Goal: Information Seeking & Learning: Find specific fact

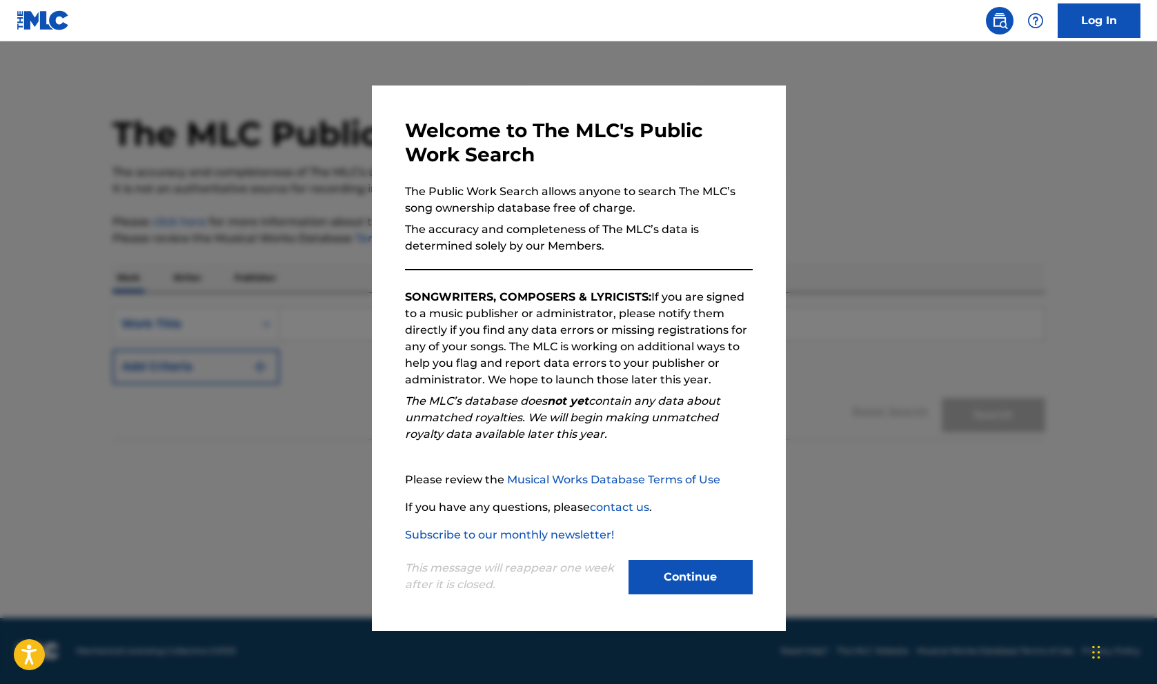
click at [704, 586] on button "Continue" at bounding box center [691, 577] width 124 height 34
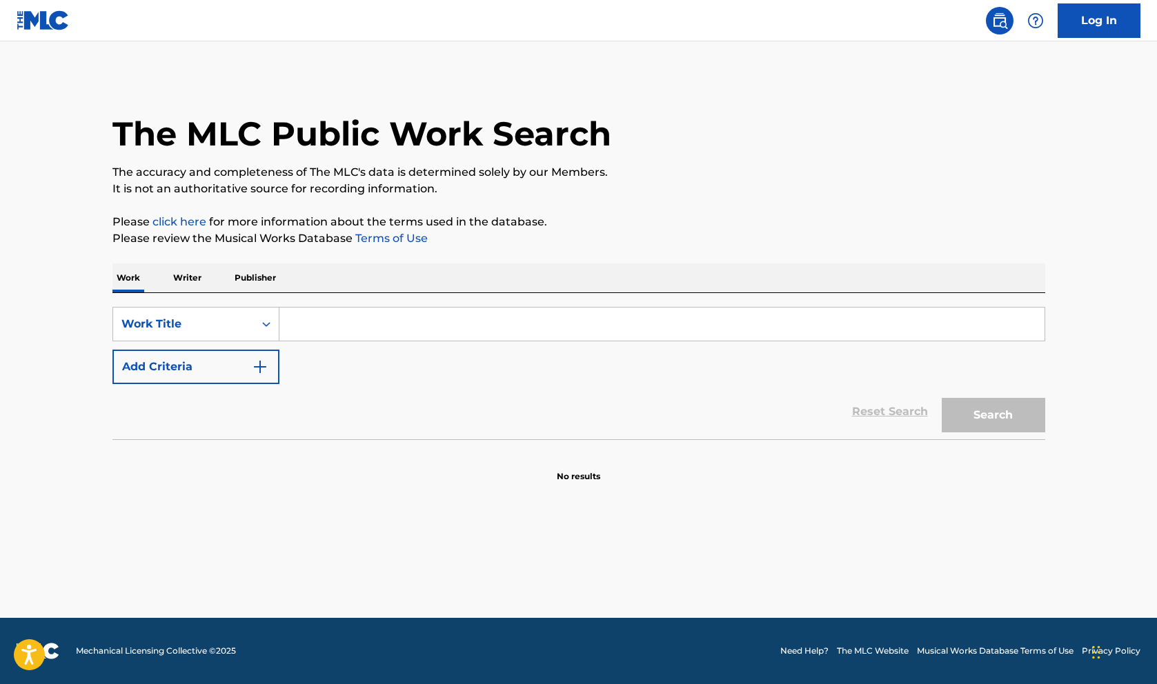
click at [417, 324] on input "Search Form" at bounding box center [661, 324] width 765 height 33
paste input "Magnolia"
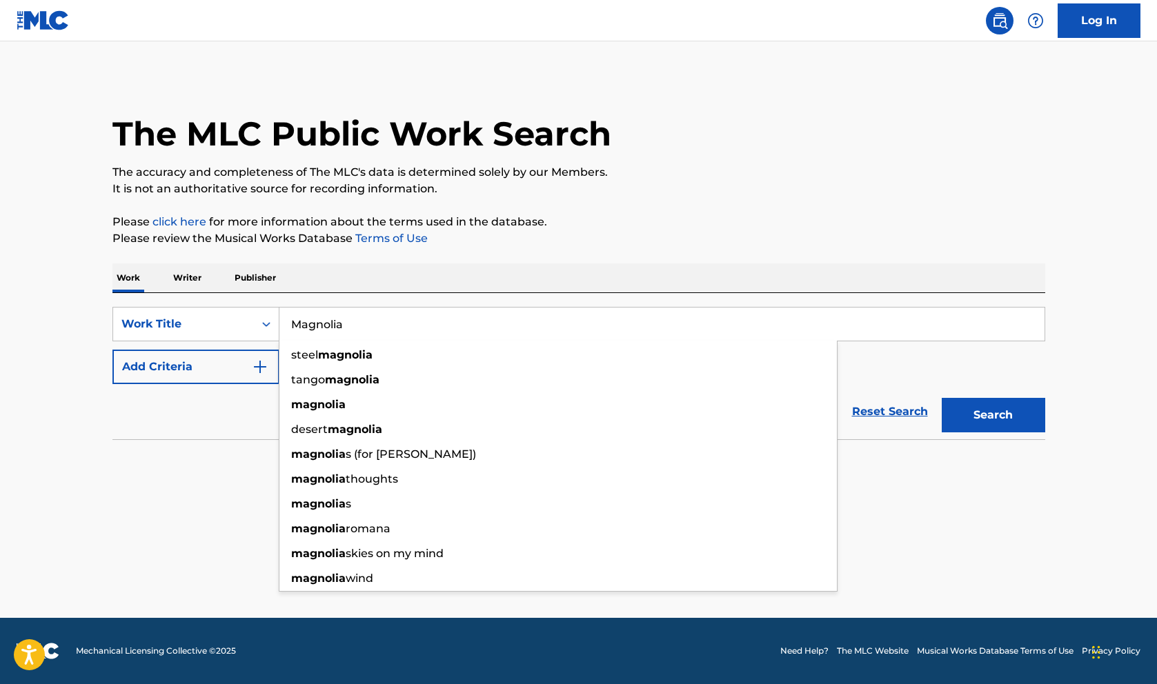
type input "Magnolia"
click at [992, 417] on button "Search" at bounding box center [993, 415] width 103 height 34
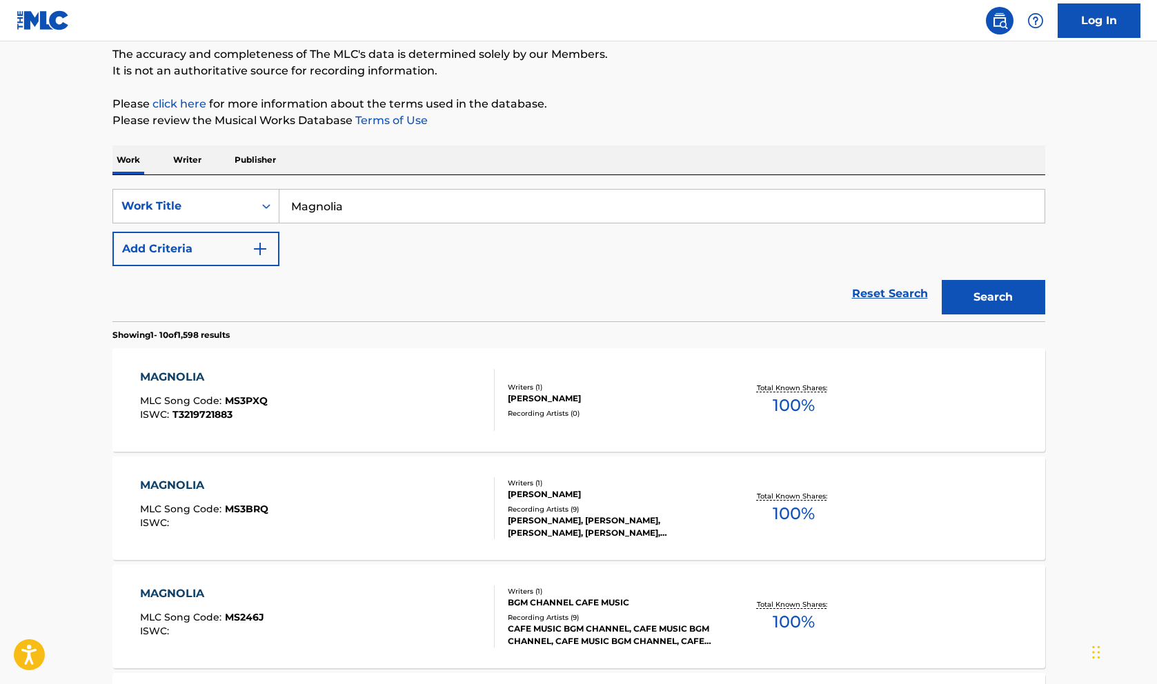
scroll to position [132, 0]
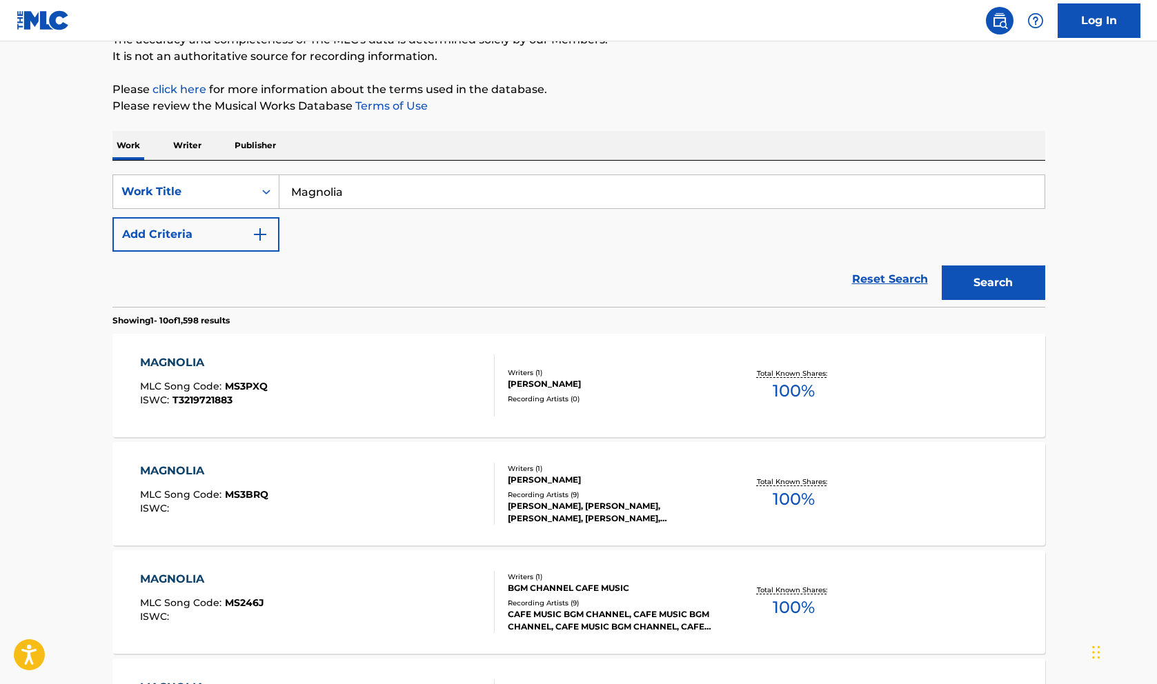
click at [226, 215] on div "SearchWithCriteria15979bb4-ff98-4be5-8fa8-84fe61011c43 Work Title Magnolia Add …" at bounding box center [578, 213] width 933 height 77
click at [233, 230] on button "Add Criteria" at bounding box center [195, 234] width 167 height 34
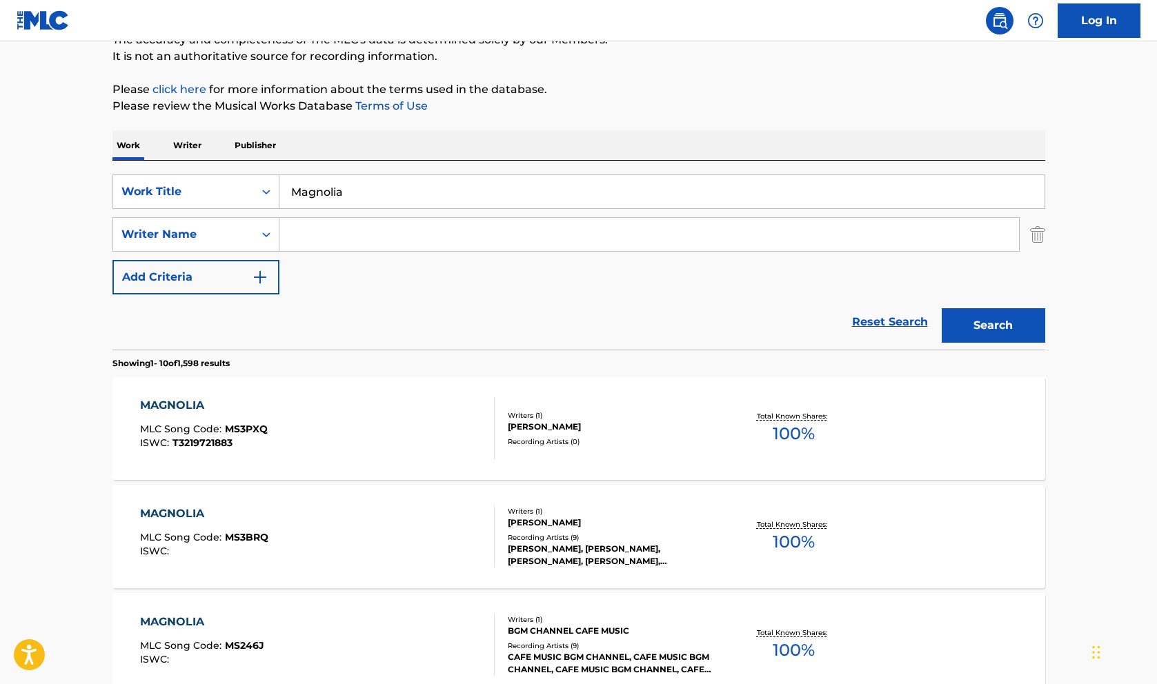
click at [326, 241] on input "Search Form" at bounding box center [649, 234] width 740 height 33
type input "cale"
click at [942, 308] on button "Search" at bounding box center [993, 325] width 103 height 34
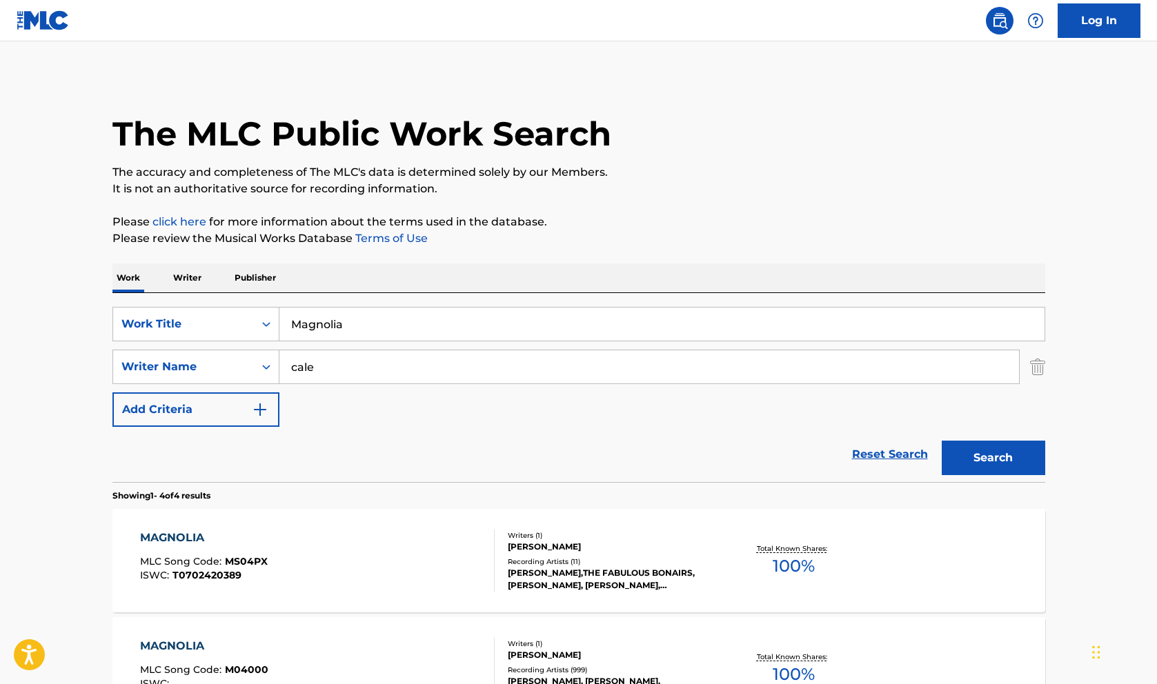
click at [200, 465] on div "Reset Search Search" at bounding box center [578, 454] width 933 height 55
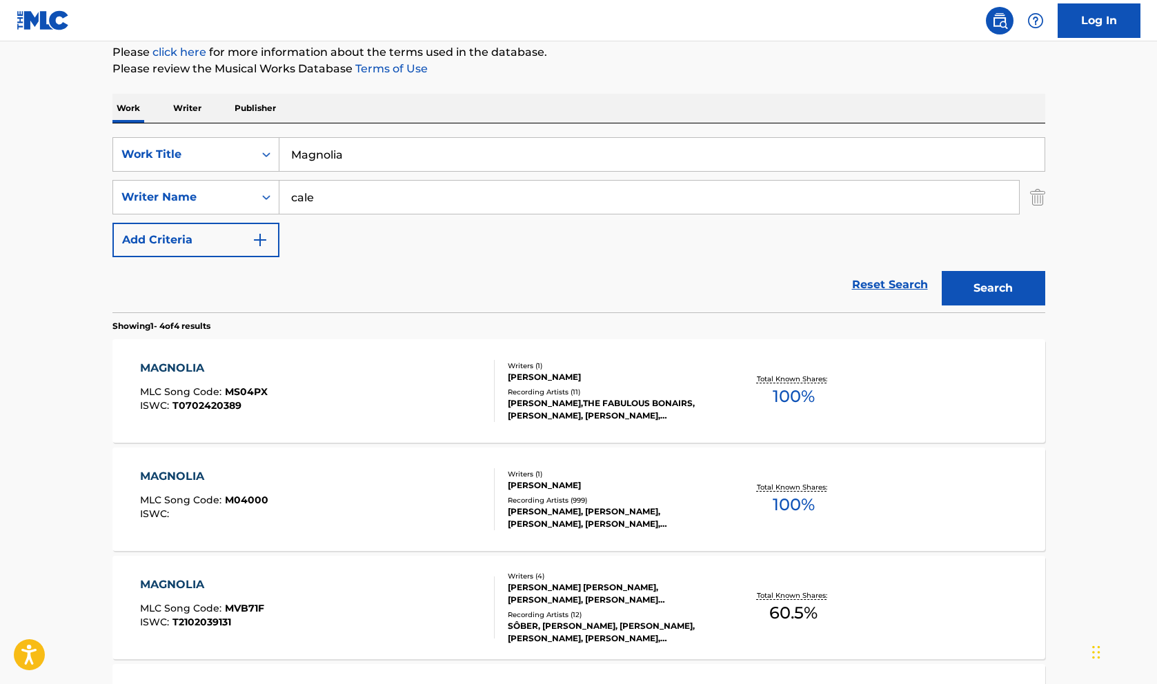
scroll to position [173, 0]
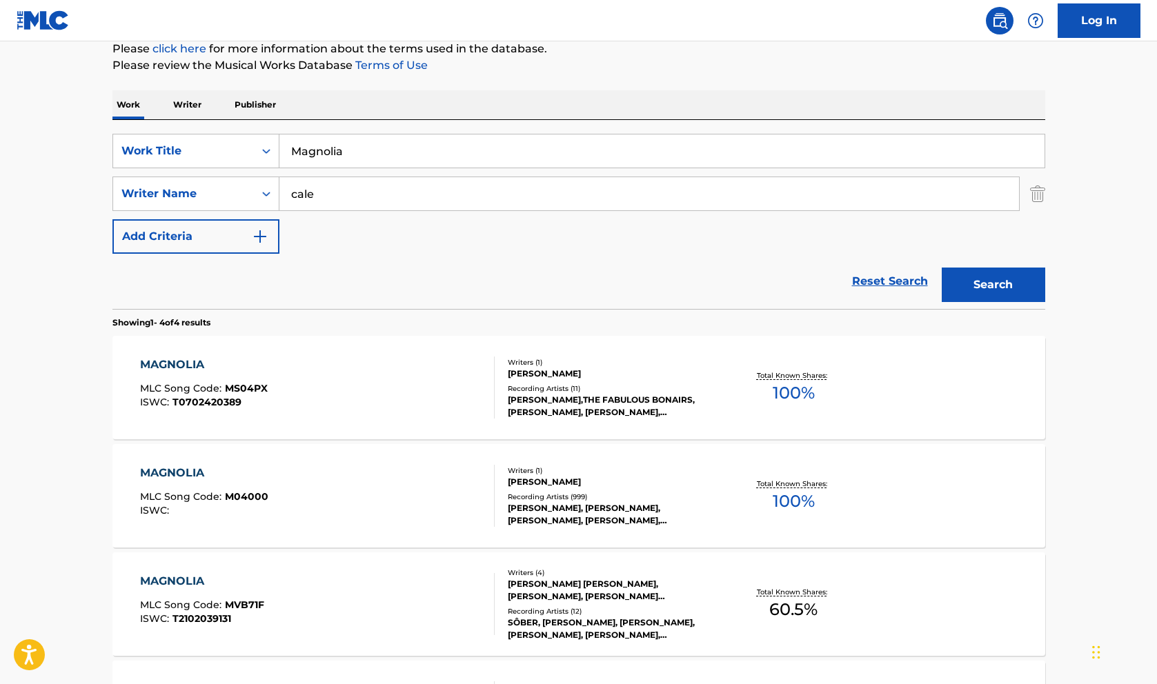
click at [542, 369] on div "[PERSON_NAME]" at bounding box center [612, 374] width 208 height 12
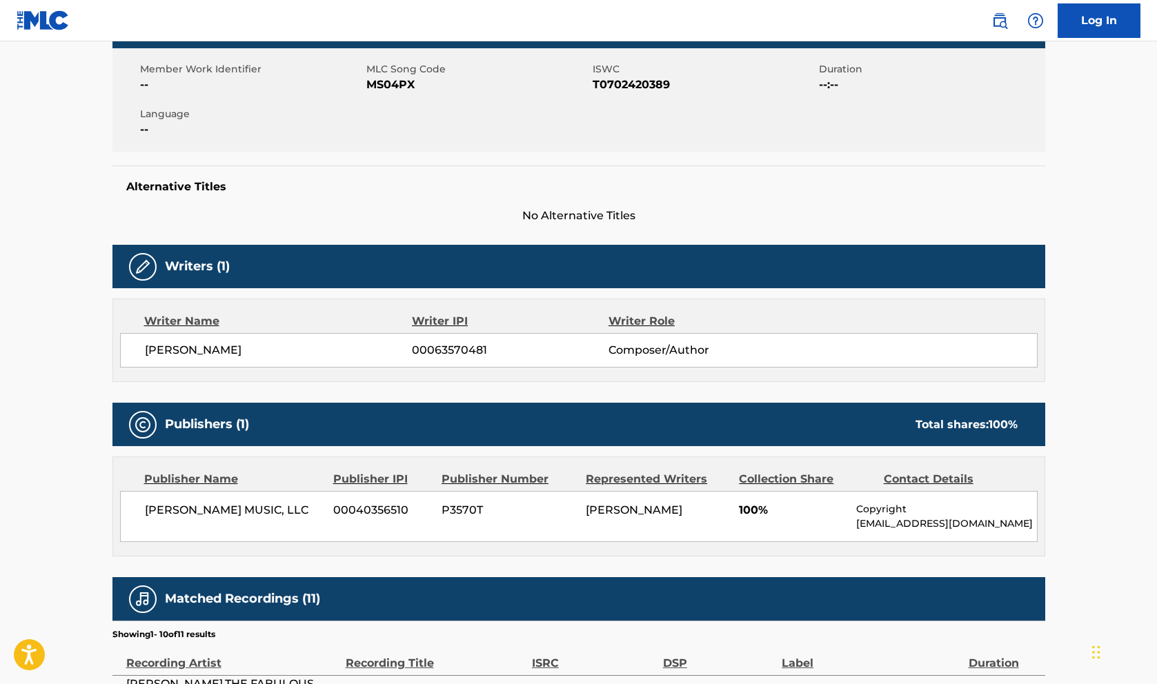
scroll to position [497, 0]
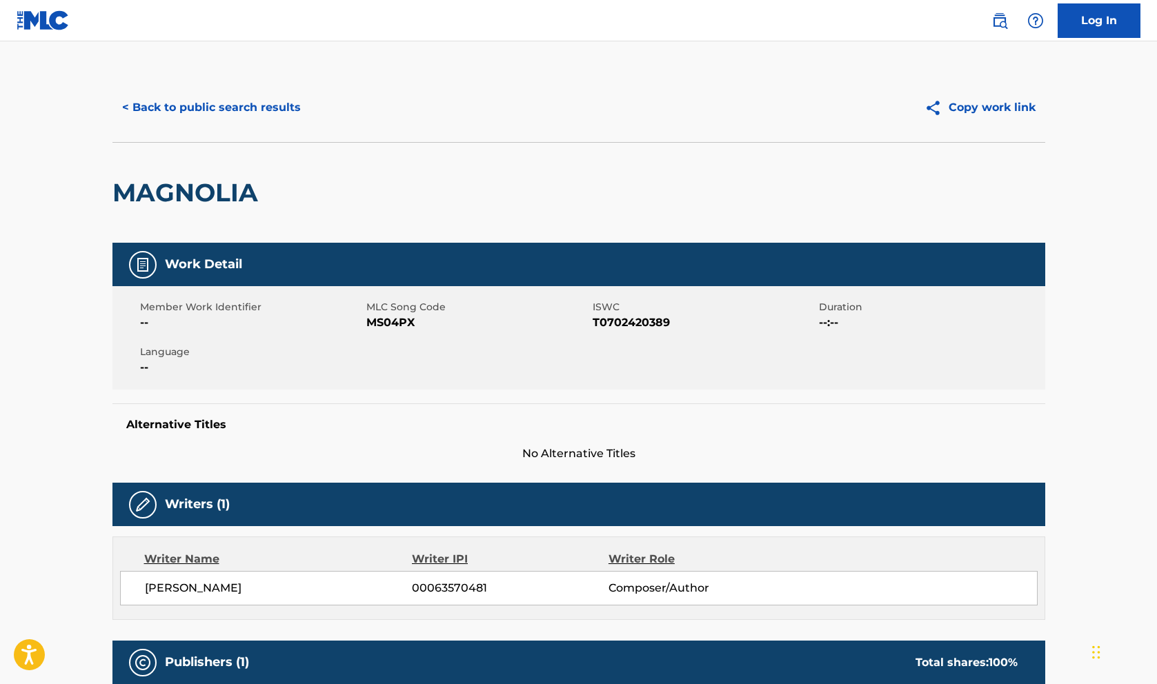
click at [247, 111] on button "< Back to public search results" at bounding box center [211, 107] width 198 height 34
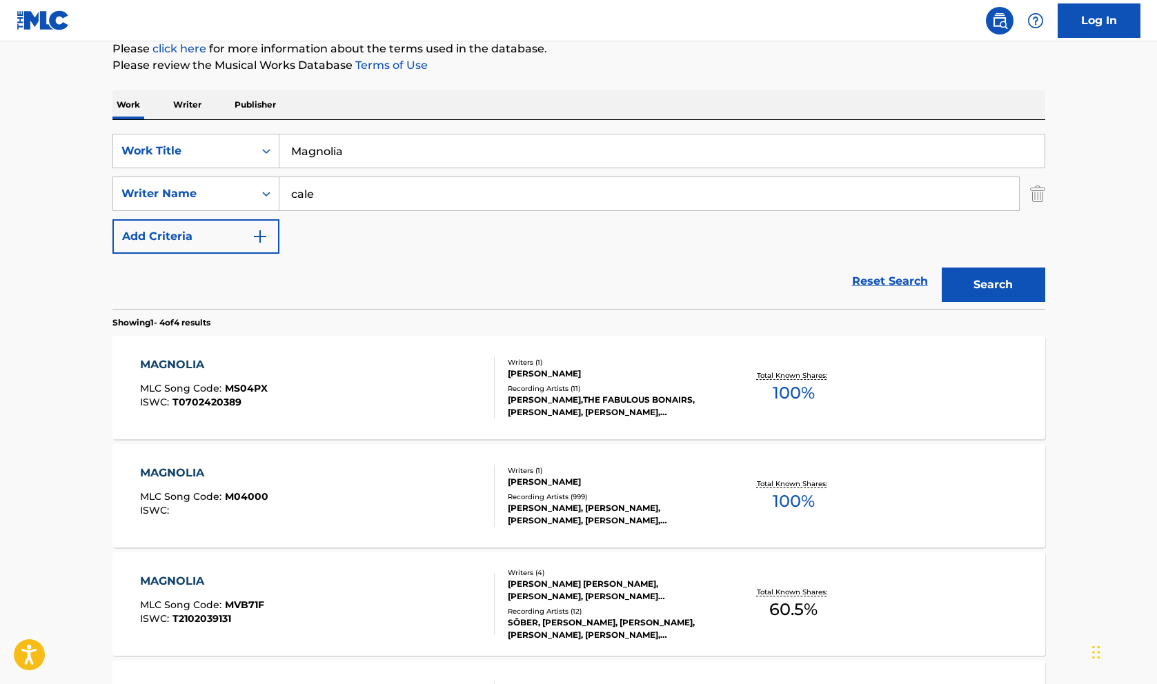
click at [333, 157] on input "Magnolia" at bounding box center [661, 151] width 765 height 33
type input "call me the breeze"
click at [942, 268] on button "Search" at bounding box center [993, 285] width 103 height 34
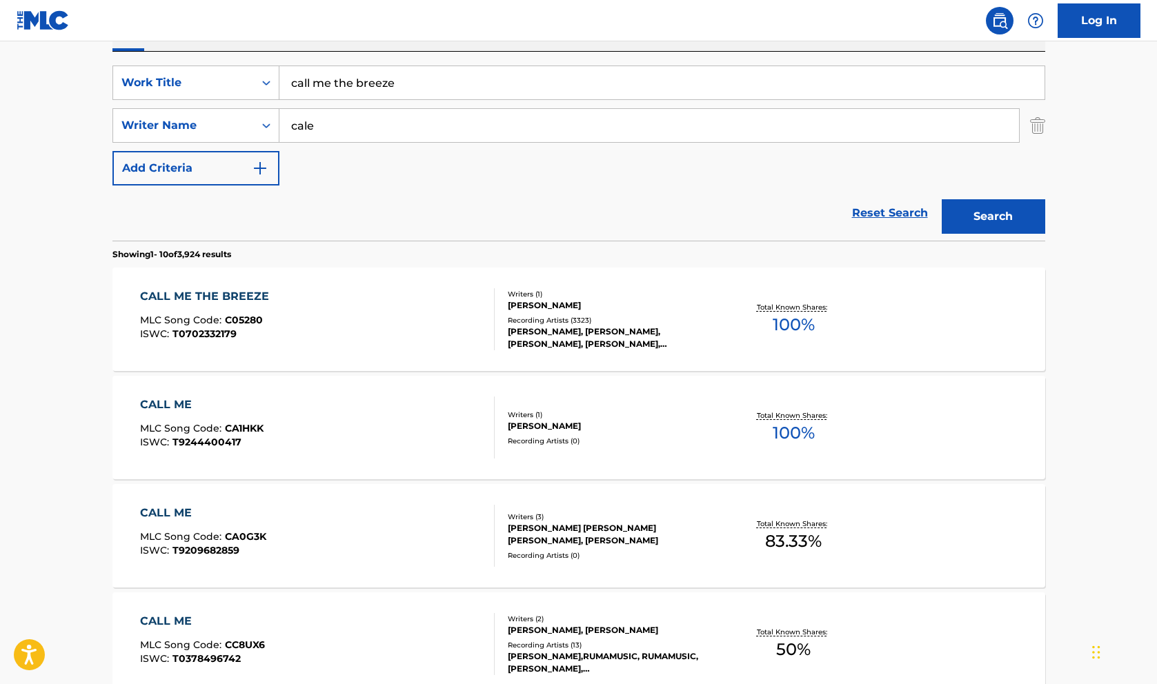
scroll to position [255, 0]
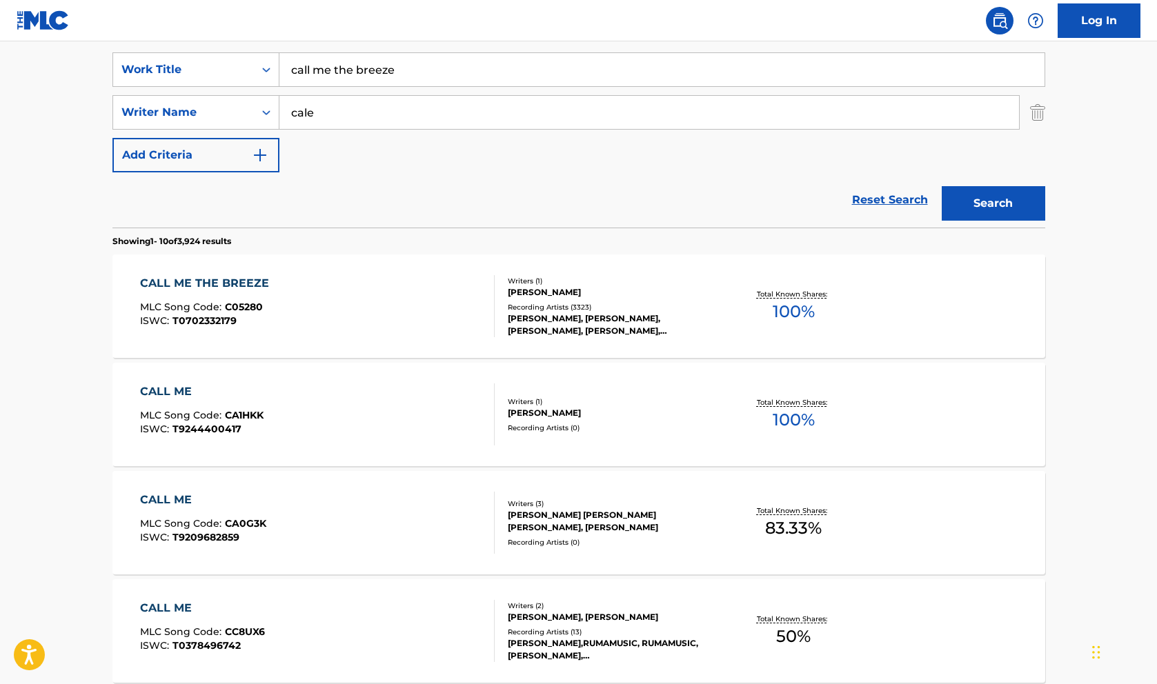
click at [562, 320] on div "[PERSON_NAME], [PERSON_NAME], [PERSON_NAME], [PERSON_NAME], [PERSON_NAME]" at bounding box center [612, 325] width 208 height 25
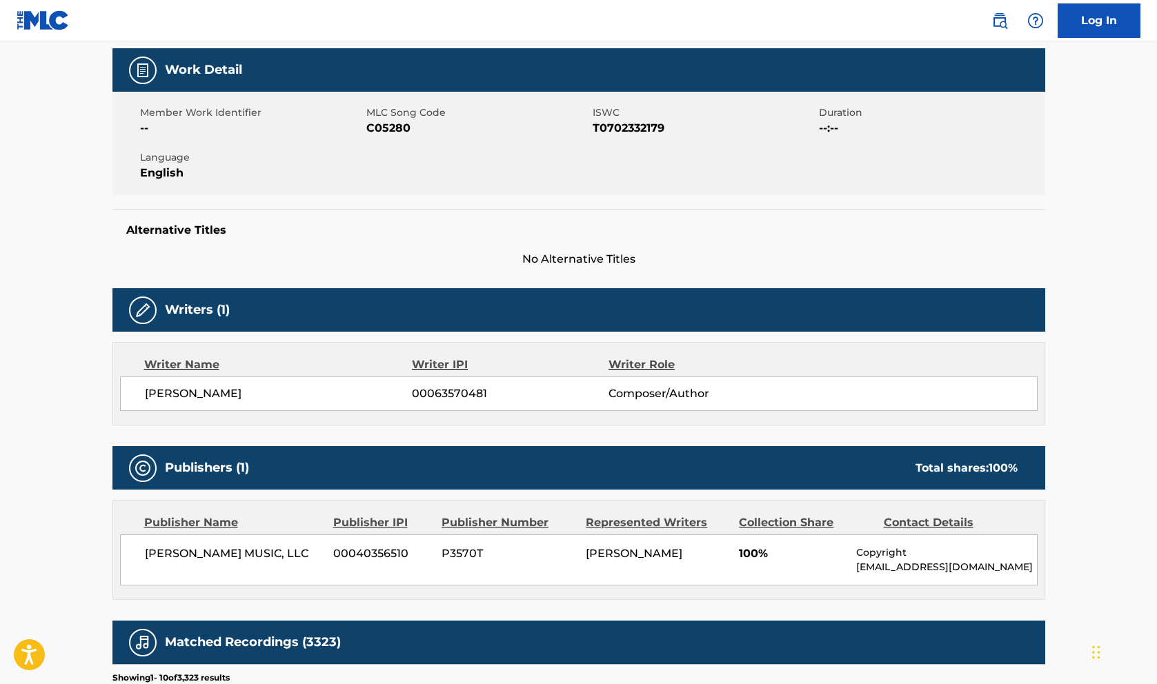
scroll to position [199, 0]
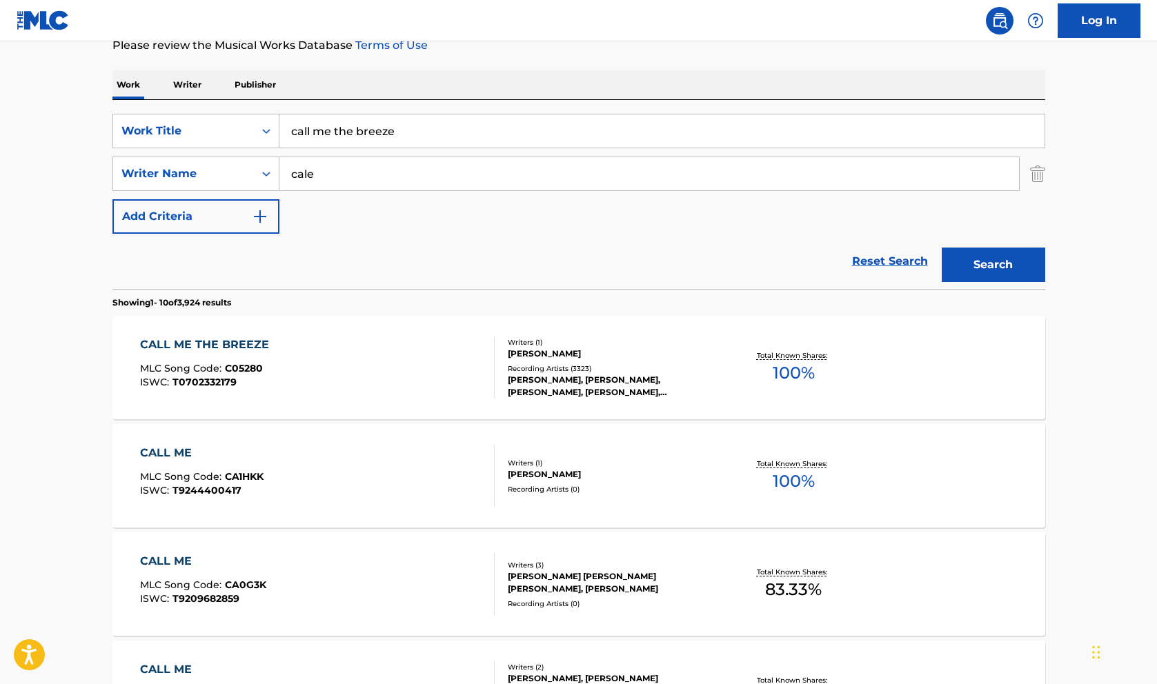
scroll to position [10, 0]
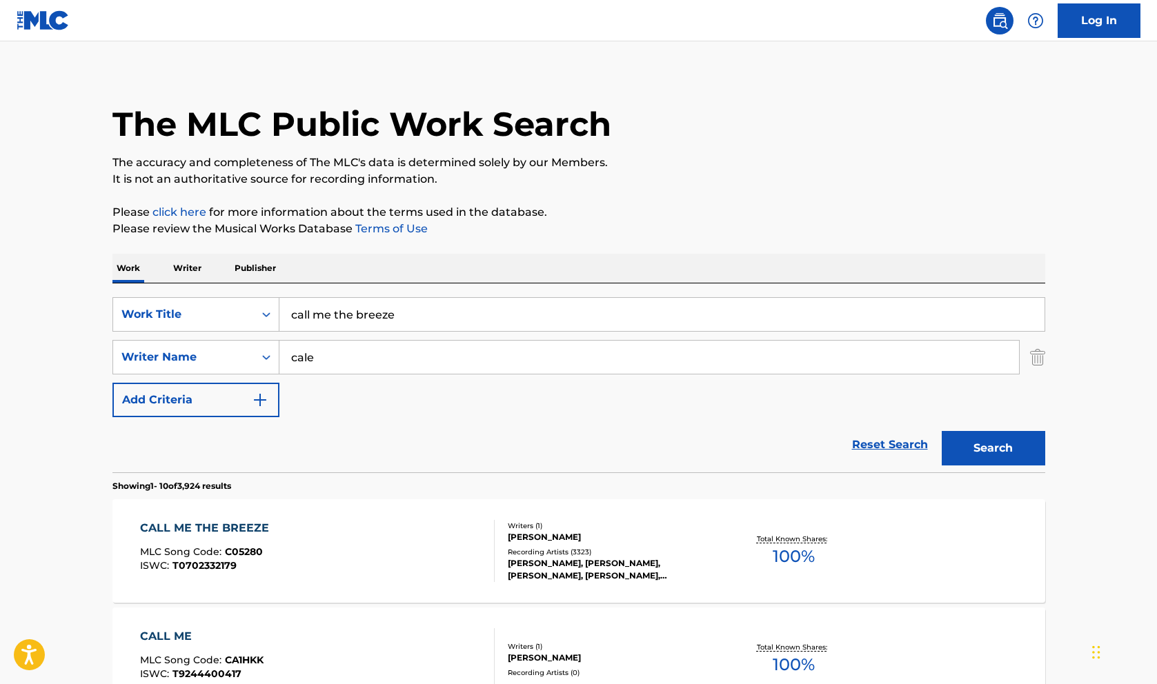
click at [368, 315] on input "call me the breeze" at bounding box center [661, 314] width 765 height 33
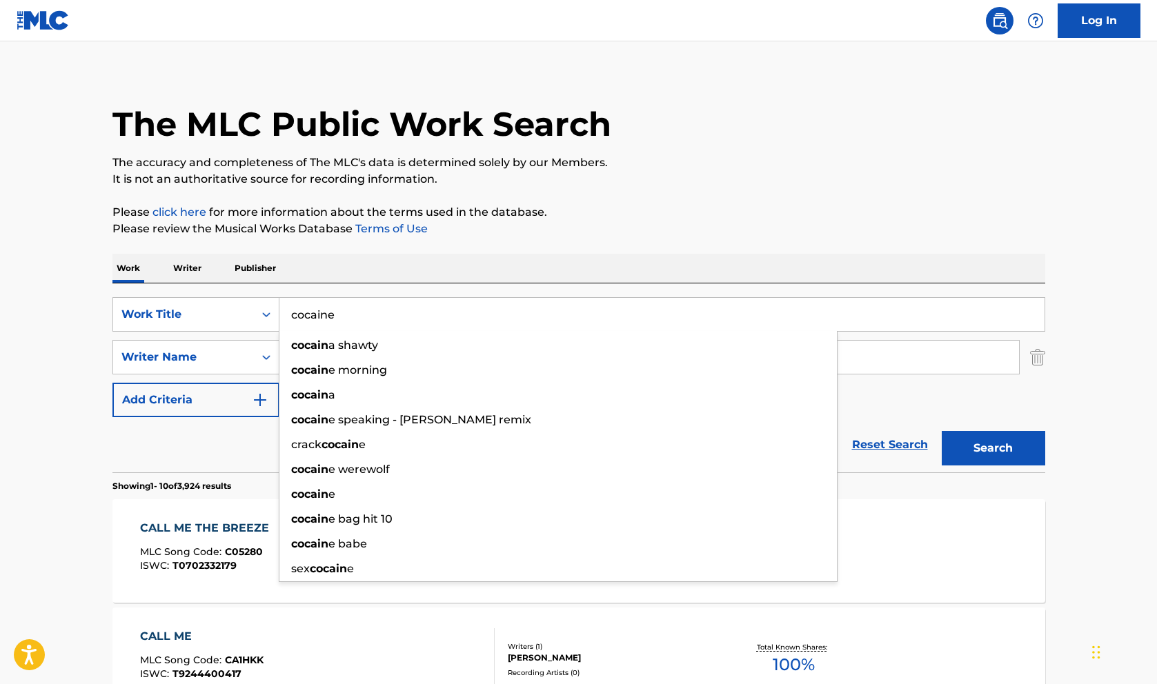
type input "cocaine"
click at [942, 431] on button "Search" at bounding box center [993, 448] width 103 height 34
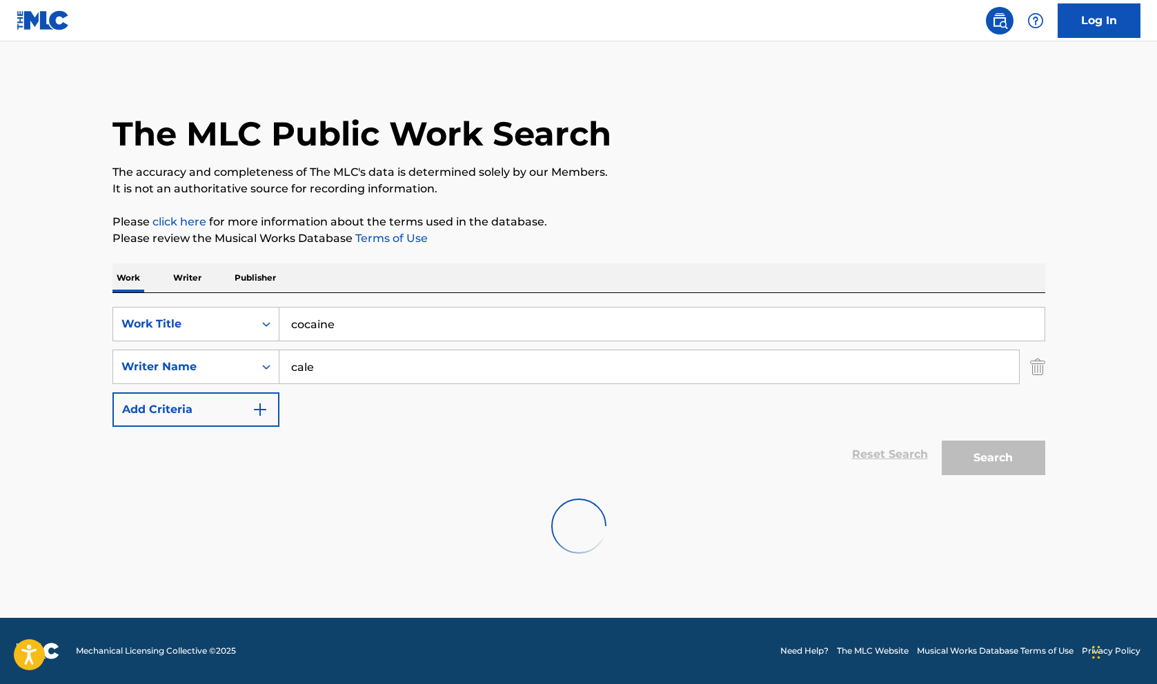
scroll to position [0, 0]
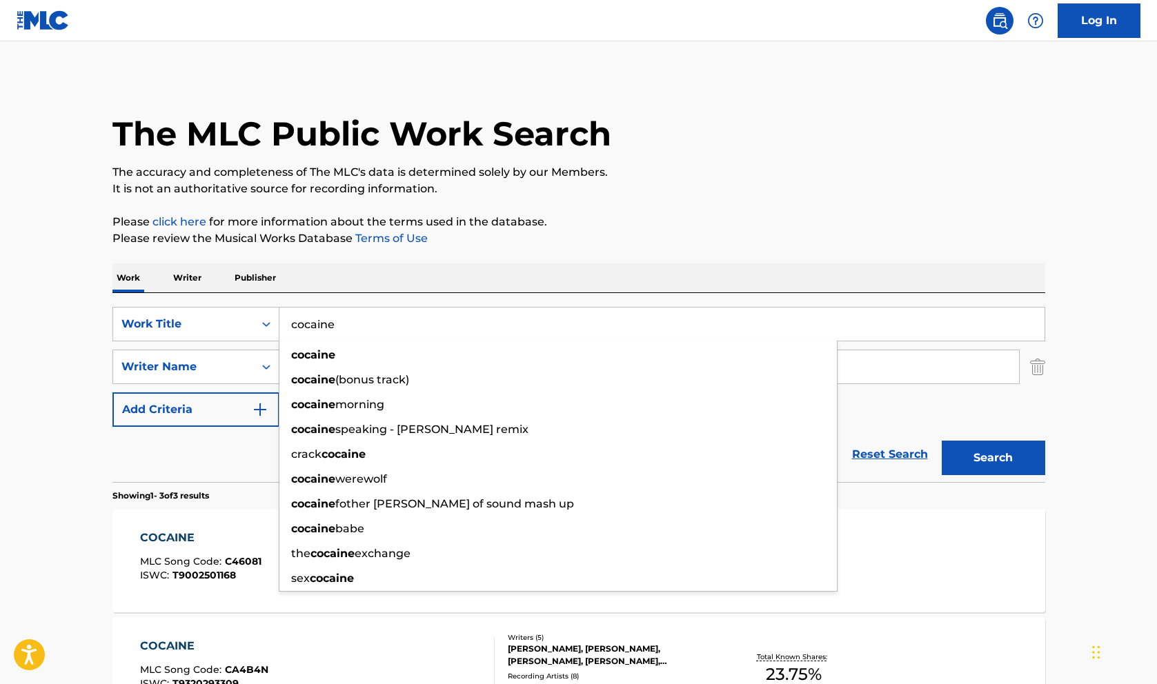
click at [963, 550] on div "COCAINE MLC Song Code : C46081 ISWC : T9002501168 Writers ( 1 ) [PERSON_NAME] R…" at bounding box center [578, 560] width 933 height 103
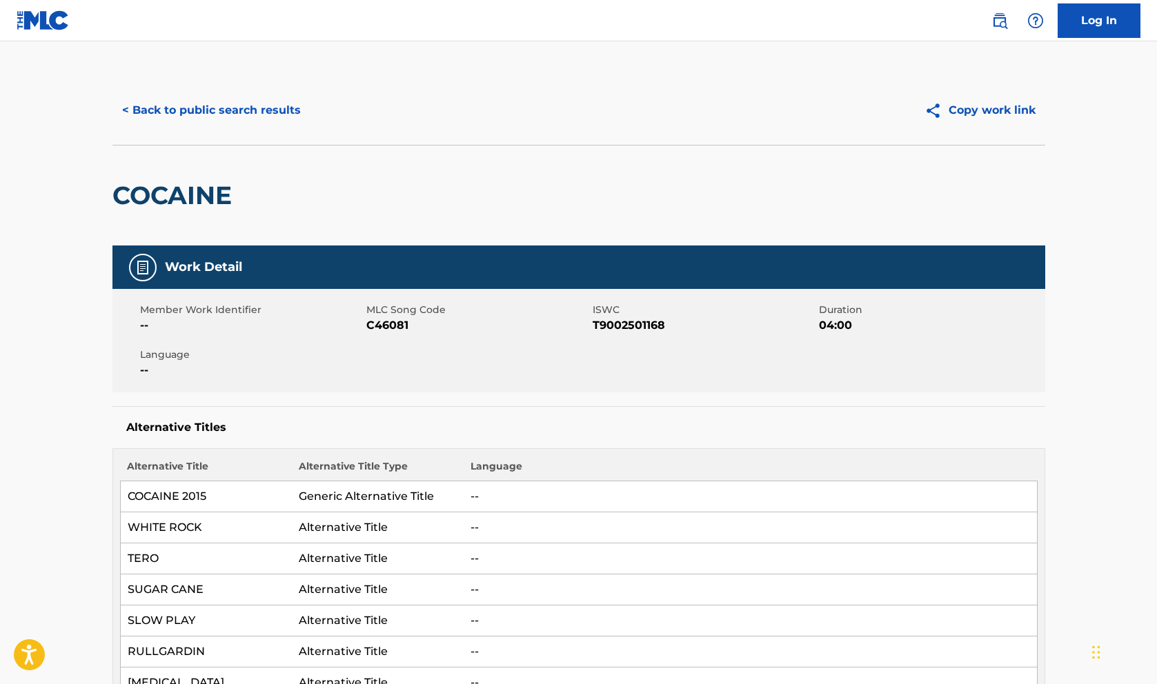
click at [227, 108] on button "< Back to public search results" at bounding box center [211, 110] width 198 height 34
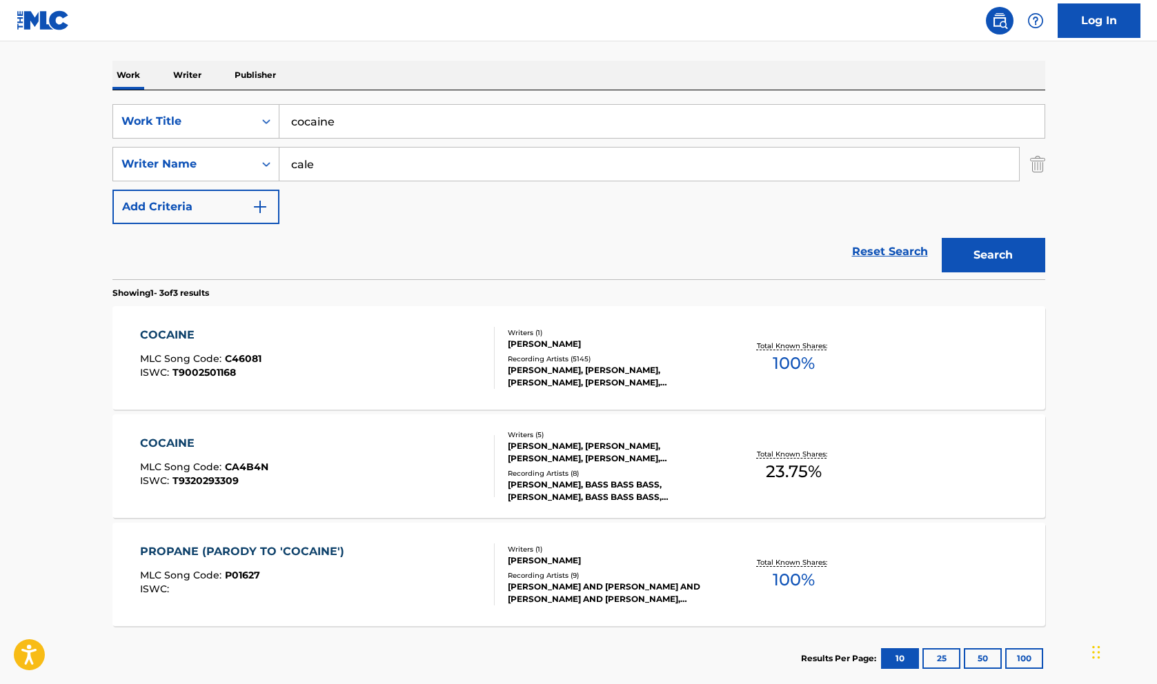
scroll to position [206, 0]
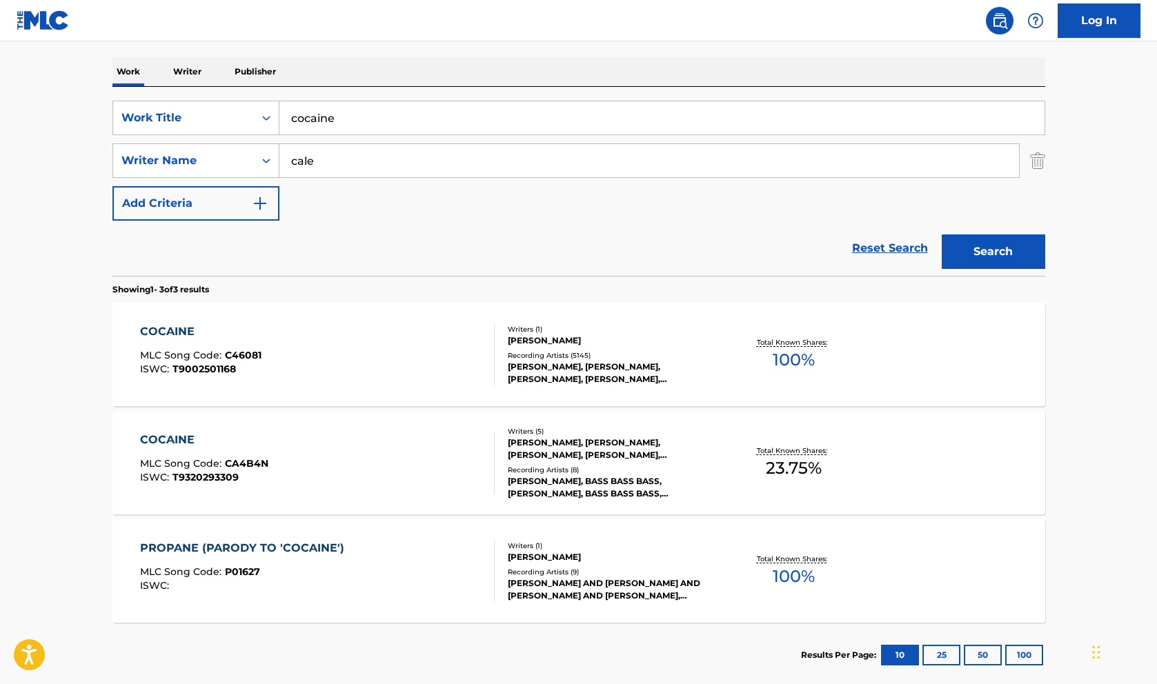
click at [557, 563] on div "Writers ( 1 ) [PERSON_NAME] Recording Artists ( 9 ) [PERSON_NAME] AND [PERSON_N…" at bounding box center [605, 571] width 221 height 61
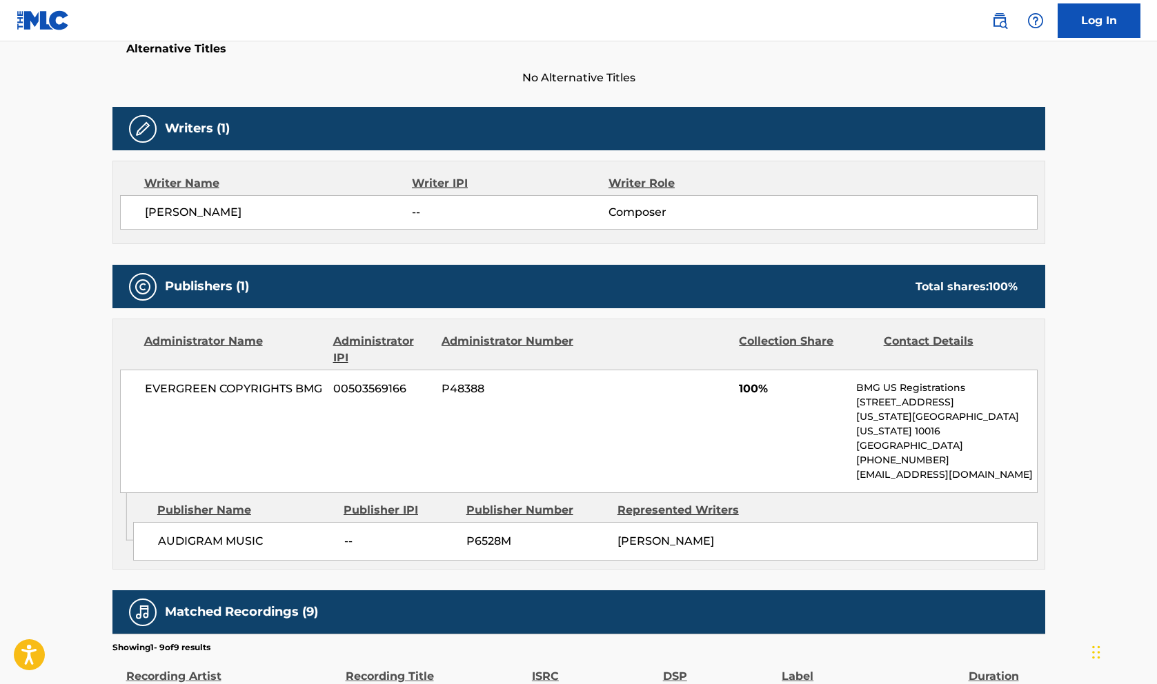
scroll to position [397, 0]
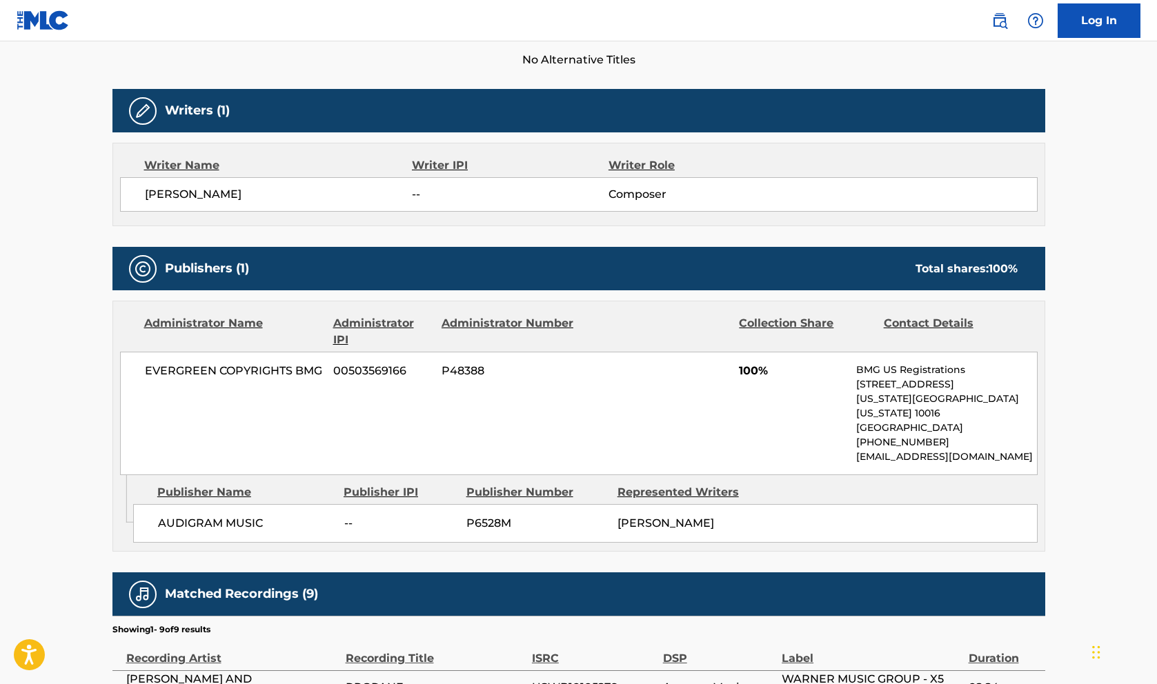
scroll to position [283, 0]
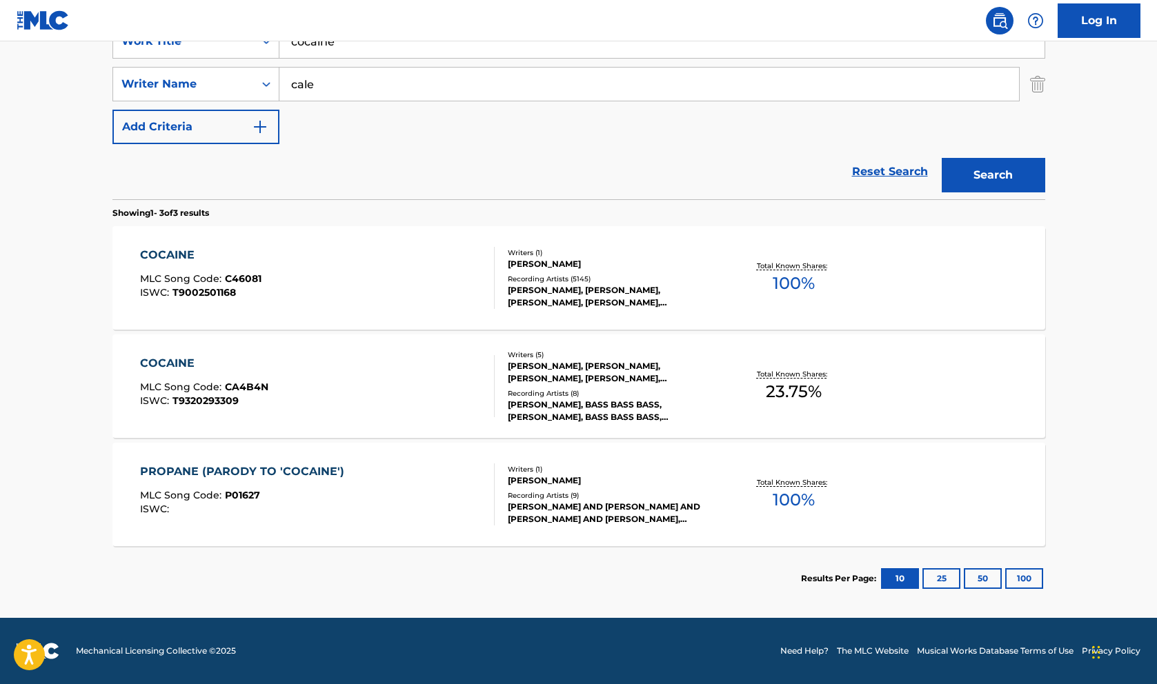
click at [360, 44] on input "cocaine" at bounding box center [661, 41] width 765 height 33
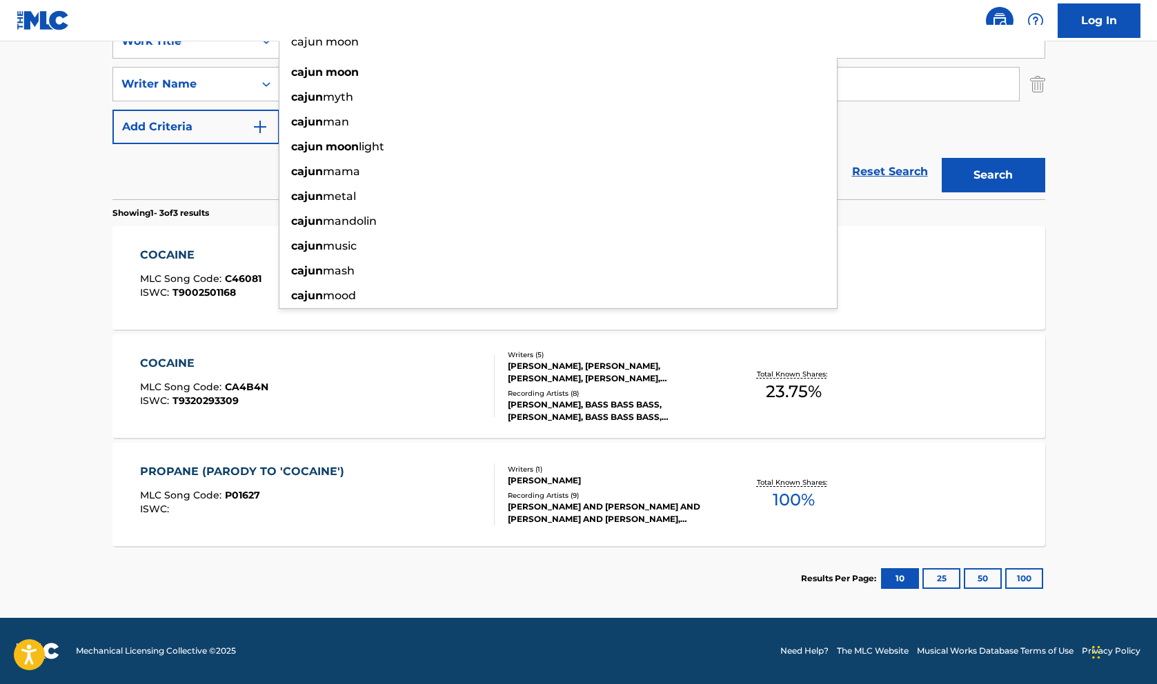
type input "cajun moon"
click at [942, 158] on button "Search" at bounding box center [993, 175] width 103 height 34
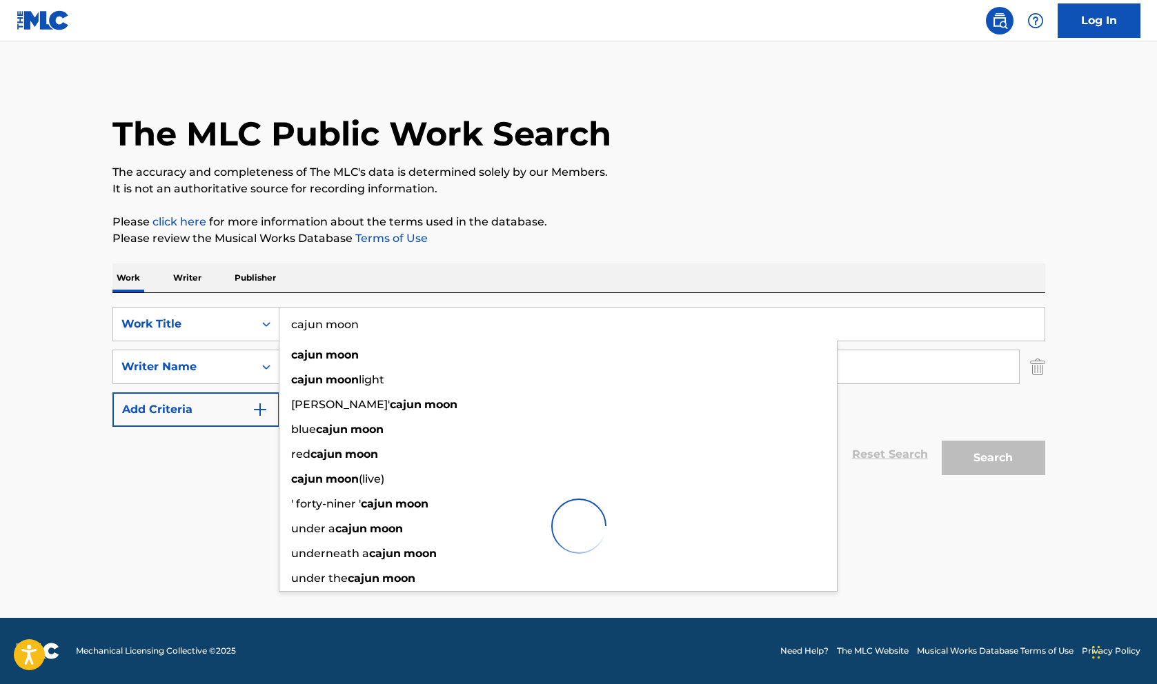
click at [610, 155] on div "The MLC Public Work Search" at bounding box center [578, 126] width 933 height 101
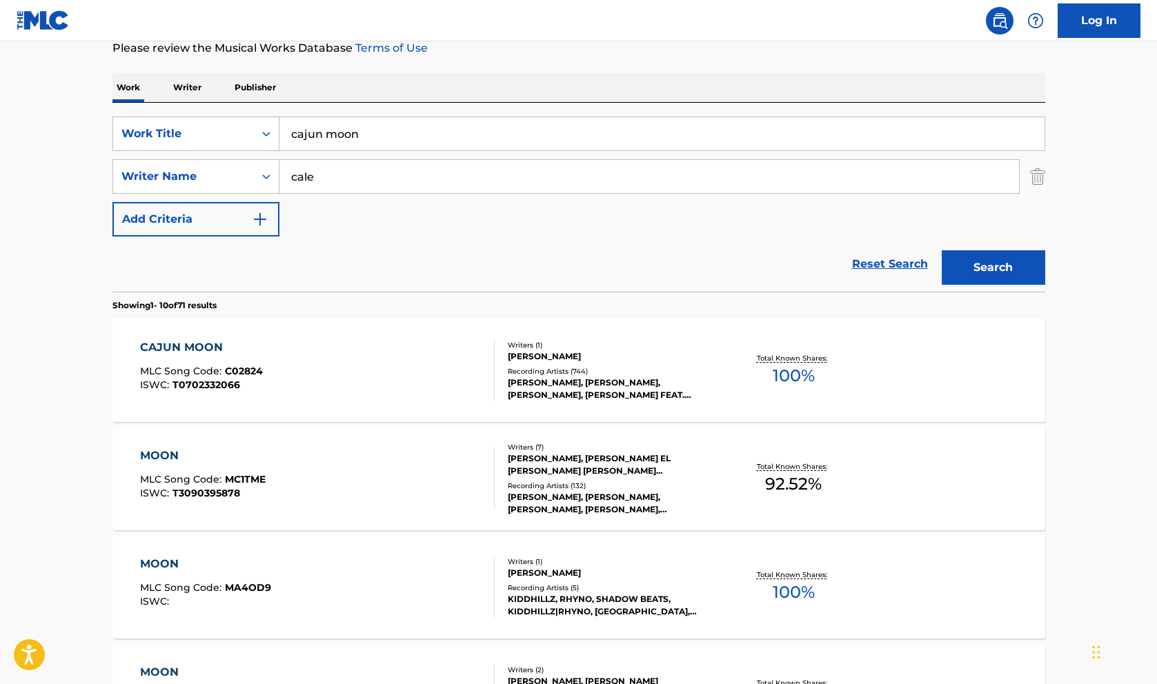
scroll to position [196, 0]
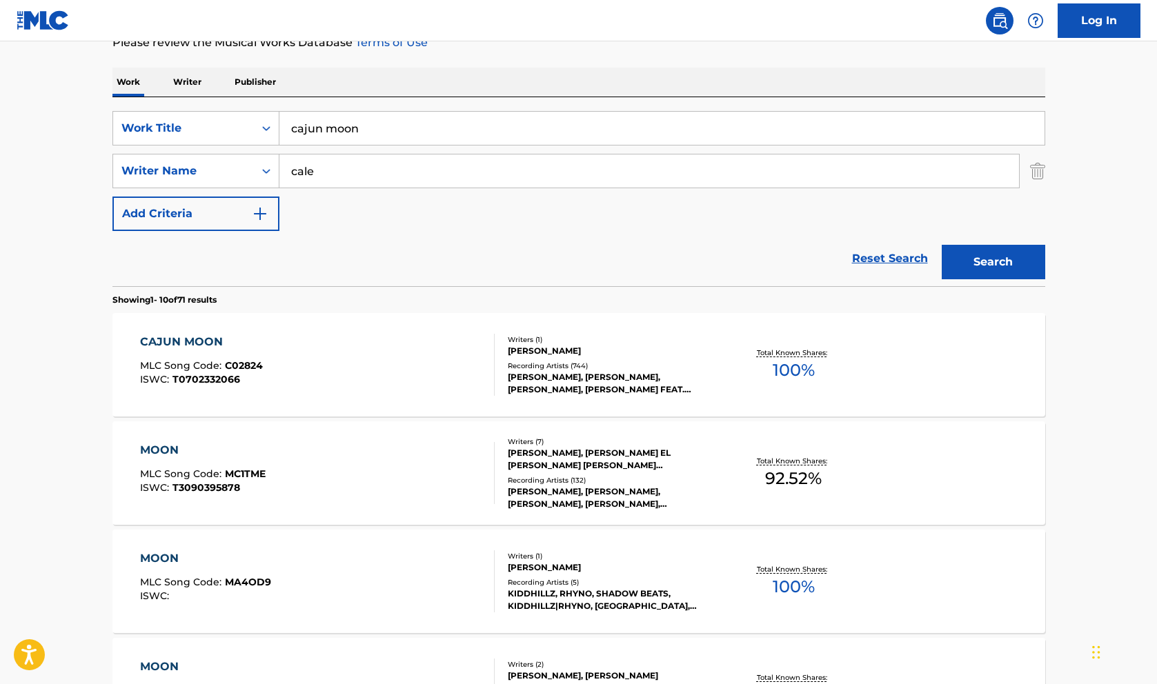
click at [582, 351] on div "[PERSON_NAME]" at bounding box center [612, 351] width 208 height 12
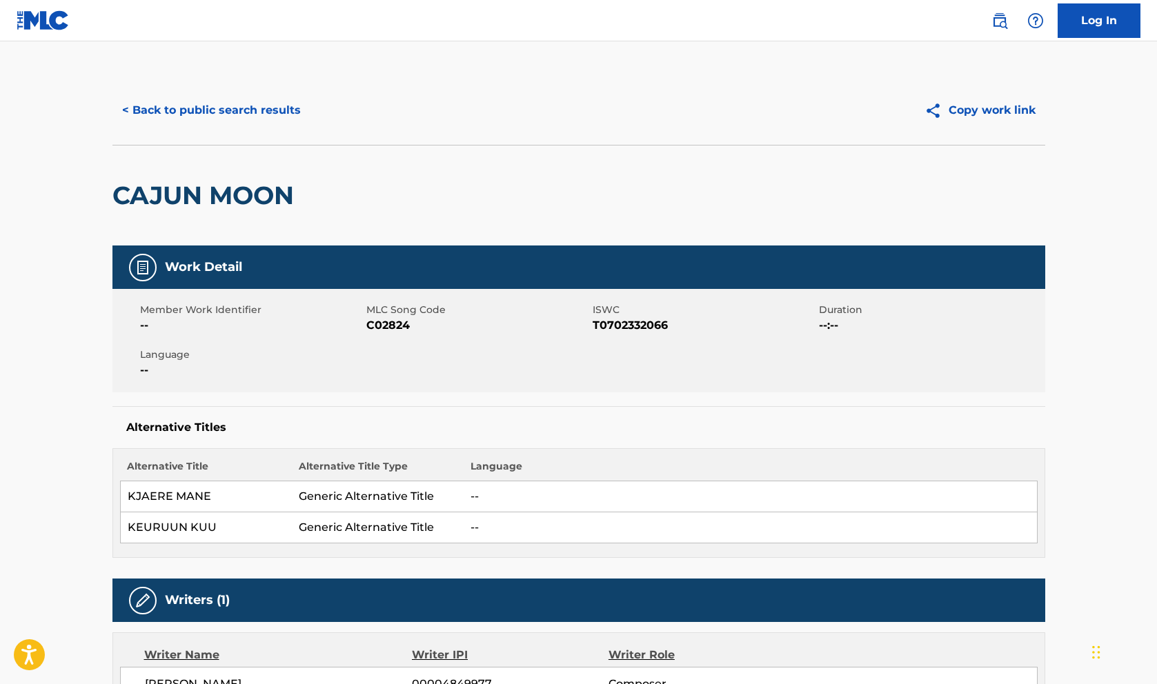
click at [242, 193] on h2 "CAJUN MOON" at bounding box center [206, 195] width 188 height 31
copy div "CAJUN MOON"
click at [238, 96] on button "< Back to public search results" at bounding box center [211, 110] width 198 height 34
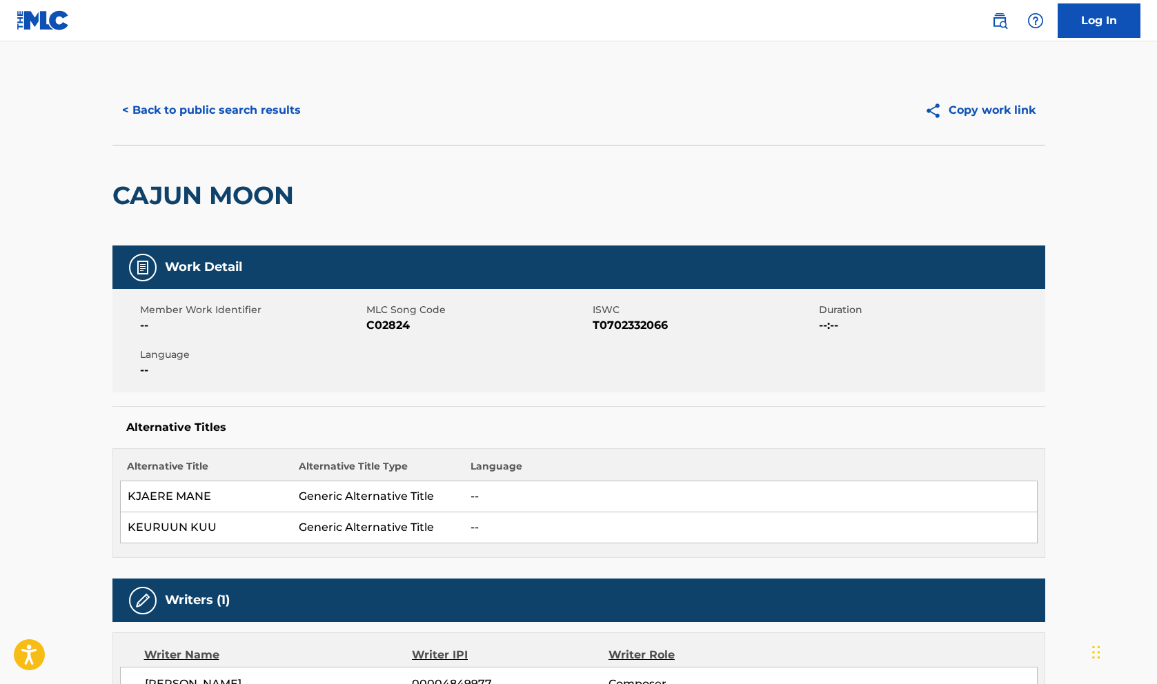
scroll to position [196, 0]
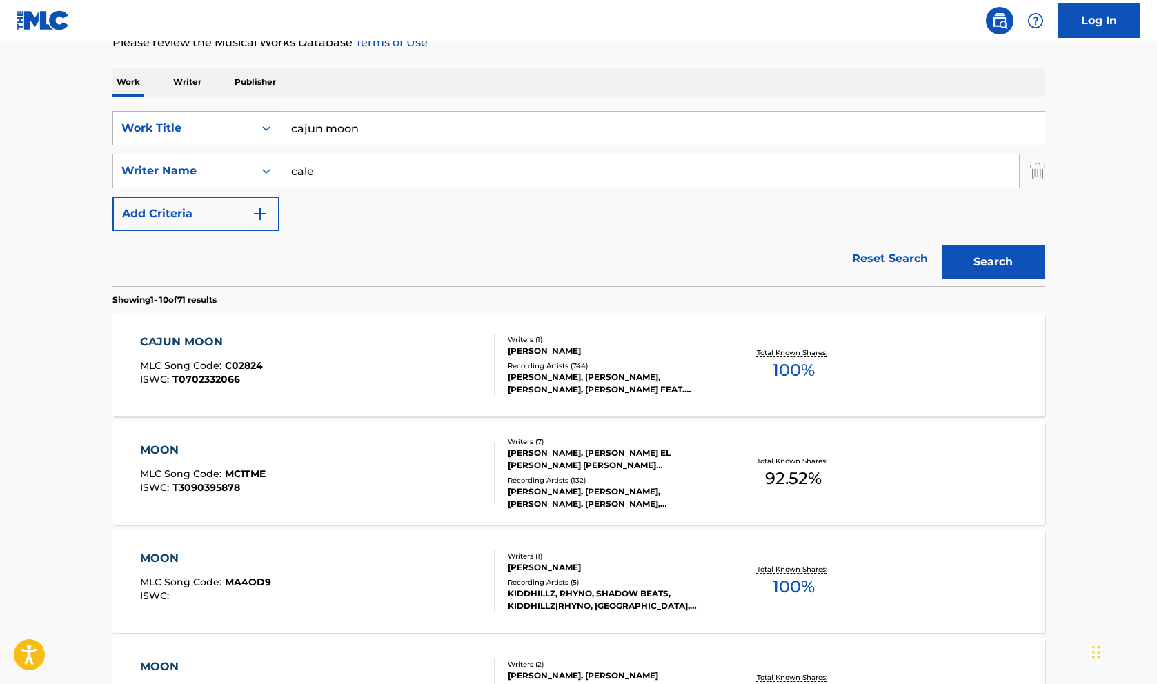
click at [257, 136] on div "Search Form" at bounding box center [266, 128] width 25 height 25
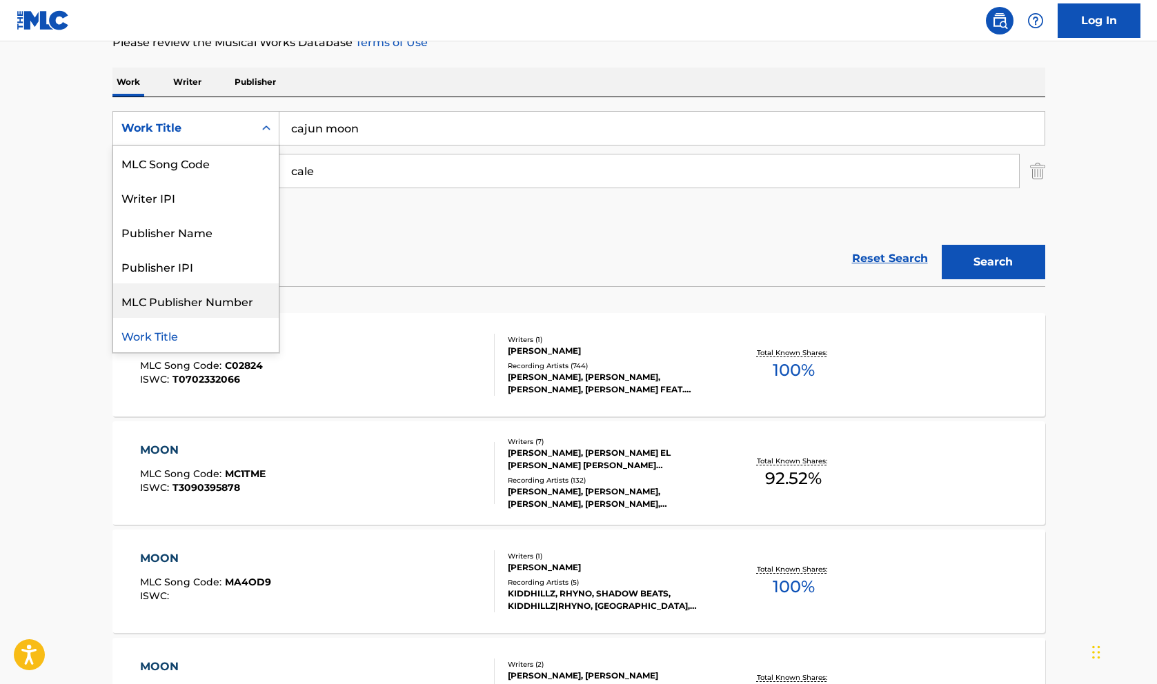
scroll to position [0, 0]
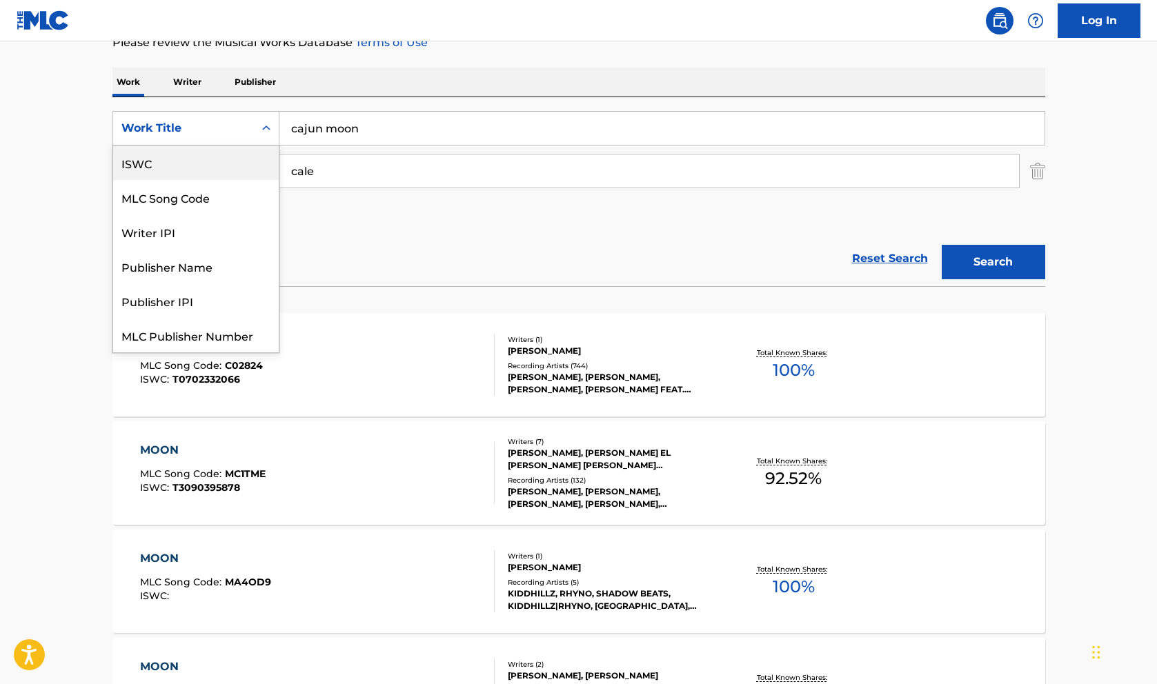
click at [174, 167] on div "ISWC" at bounding box center [196, 163] width 166 height 34
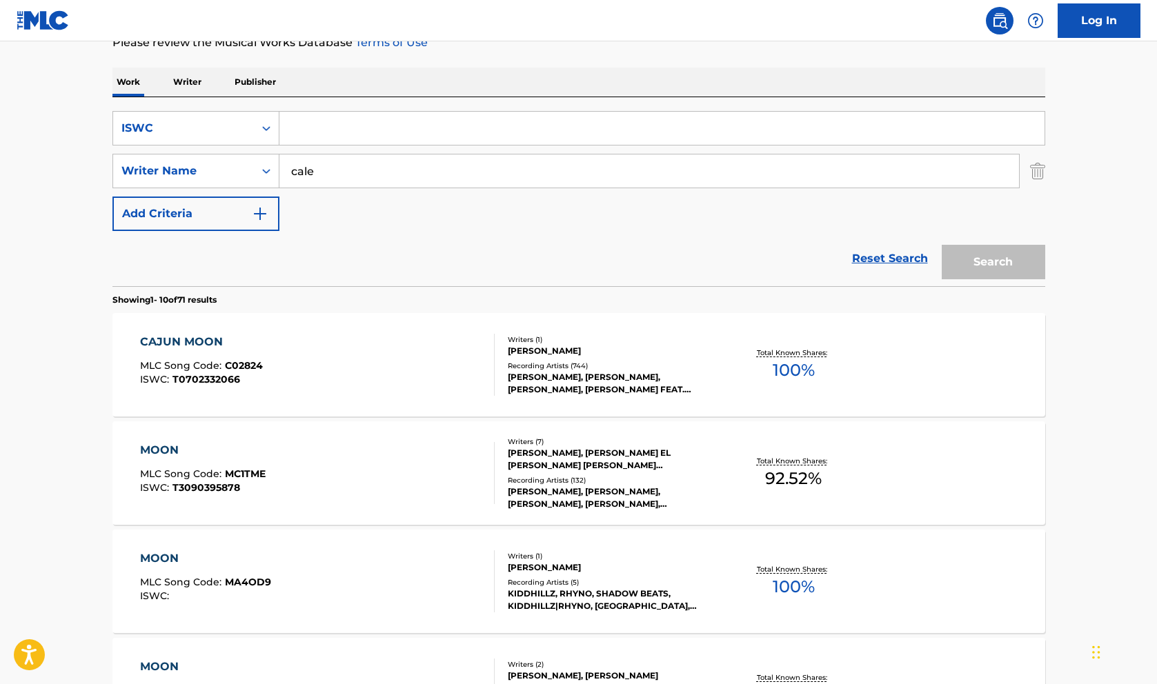
click at [1043, 168] on img "Search Form" at bounding box center [1037, 171] width 15 height 34
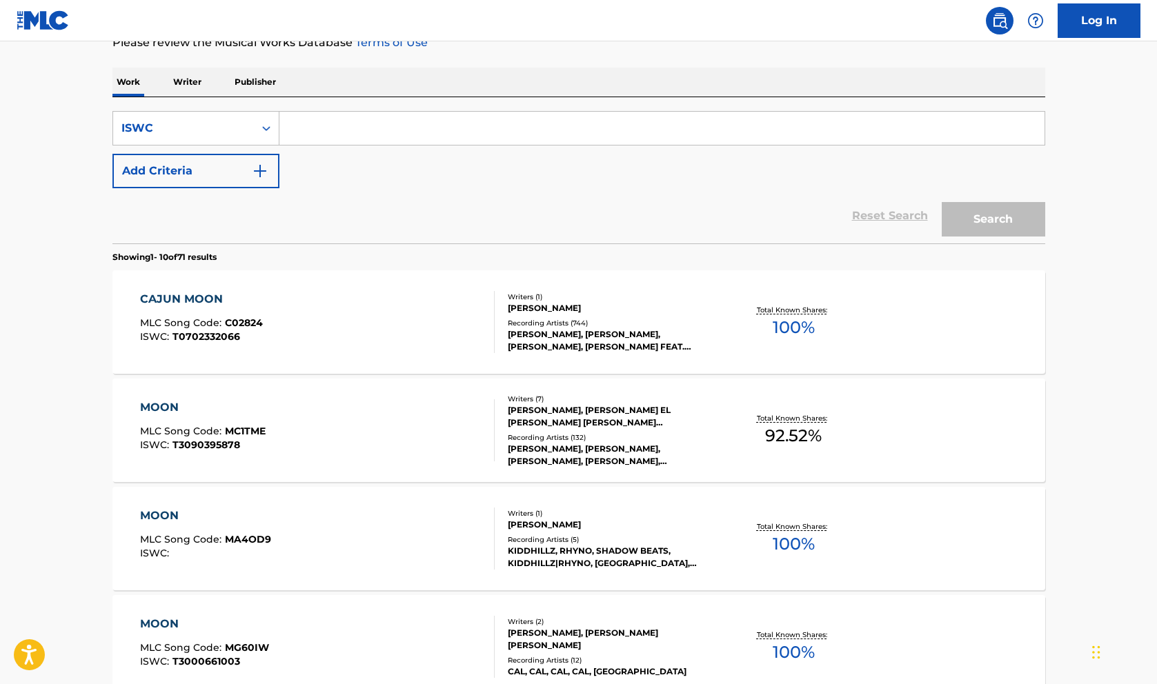
click at [945, 132] on input "Search Form" at bounding box center [661, 128] width 765 height 33
paste input "T9060373048"
type input "T9060373048"
click at [980, 207] on button "Search" at bounding box center [993, 219] width 103 height 34
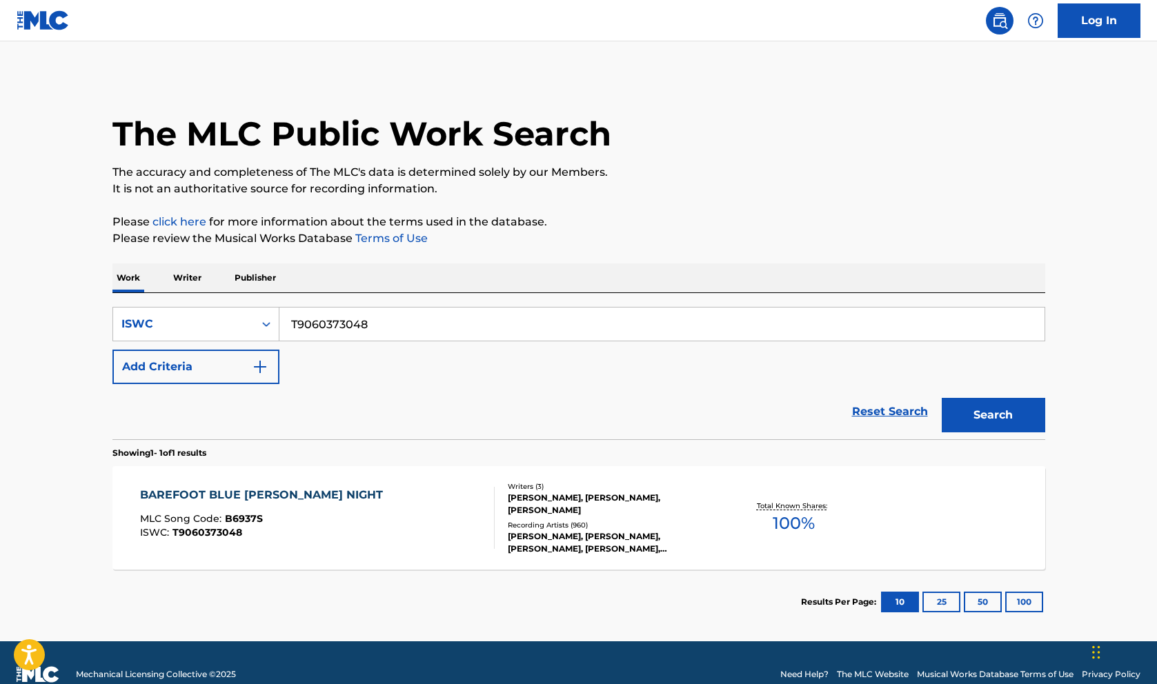
click at [530, 507] on div "[PERSON_NAME], [PERSON_NAME], [PERSON_NAME]" at bounding box center [612, 504] width 208 height 25
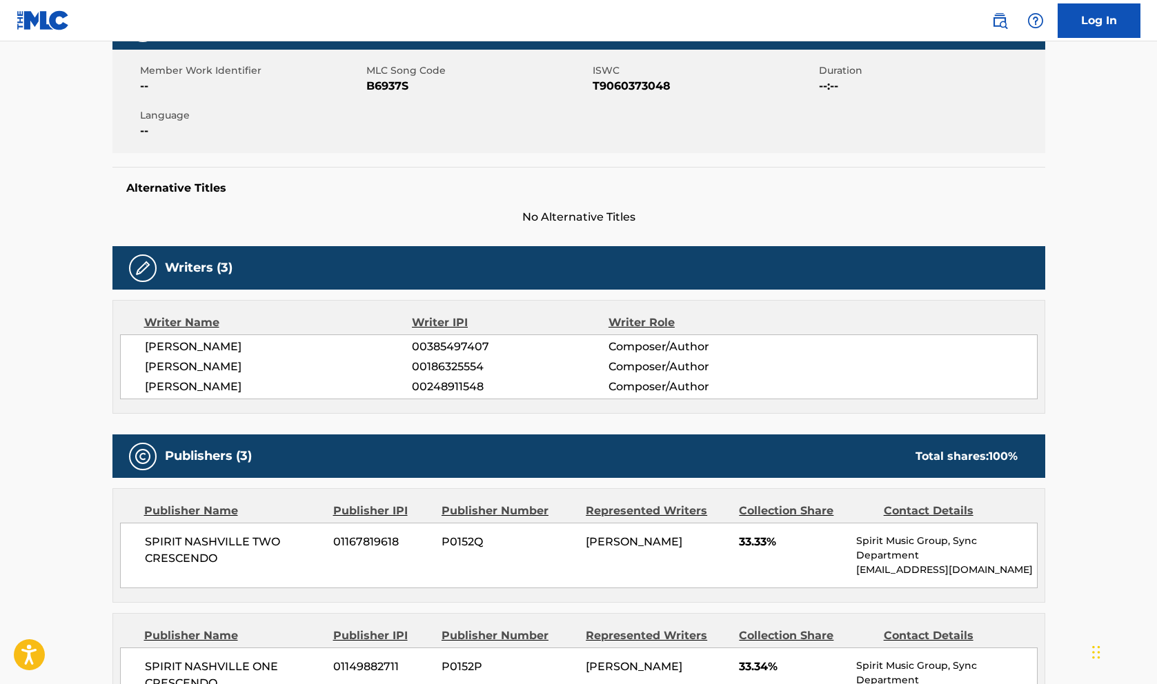
scroll to position [466, 0]
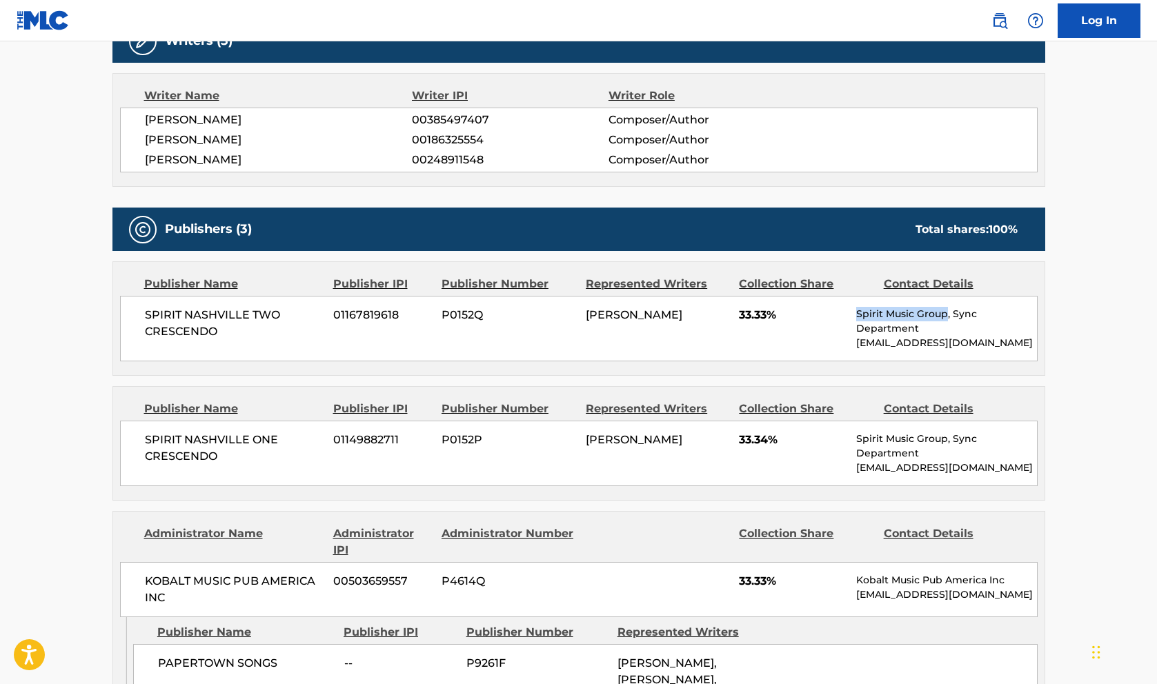
drag, startPoint x: 858, startPoint y: 315, endPoint x: 947, endPoint y: 310, distance: 89.1
click at [947, 310] on p "Spirit Music Group, Sync Department" at bounding box center [946, 321] width 180 height 29
copy p "Spirit Music Group"
